Goal: Task Accomplishment & Management: Use online tool/utility

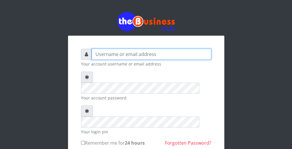
type input "wergbac8"
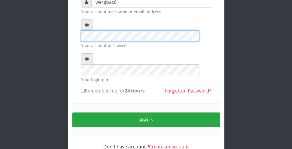
scroll to position [53, 0]
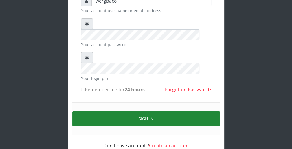
click at [208, 111] on button "Sign in" at bounding box center [146, 118] width 148 height 15
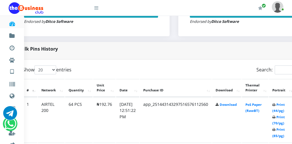
scroll to position [255, 23]
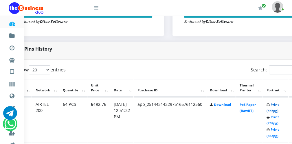
click at [279, 111] on link "Print (44/pg)" at bounding box center [272, 107] width 12 height 11
